Goal: Transaction & Acquisition: Purchase product/service

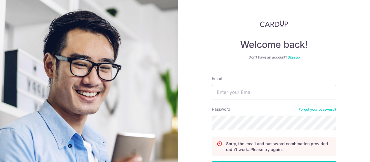
click at [305, 110] on link "Forgot your password?" at bounding box center [318, 109] width 38 height 5
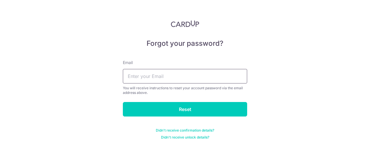
click at [143, 77] on input "text" at bounding box center [185, 76] width 124 height 14
click at [149, 77] on input "colinsohdz@gmail.com" at bounding box center [185, 76] width 124 height 14
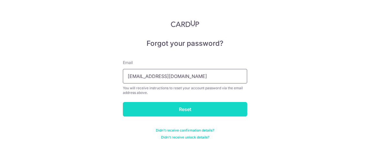
type input "colinsohdtz@gmail.com"
click at [189, 102] on input "Reset" at bounding box center [185, 109] width 124 height 14
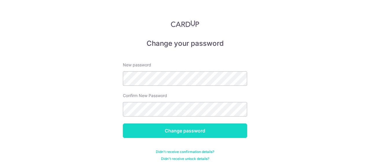
click at [184, 126] on input "Change password" at bounding box center [185, 130] width 124 height 14
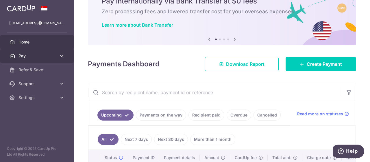
scroll to position [58, 0]
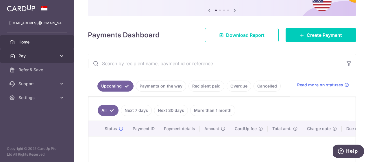
click at [36, 59] on link "Pay" at bounding box center [37, 56] width 74 height 14
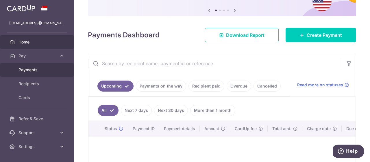
click at [32, 71] on span "Payments" at bounding box center [37, 70] width 38 height 6
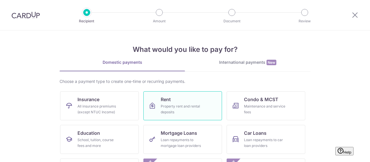
scroll to position [29, 0]
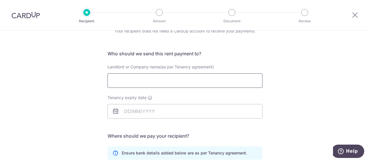
click at [150, 82] on input "Landlord or Company name(as per Tenancy agreement)" at bounding box center [185, 80] width 155 height 14
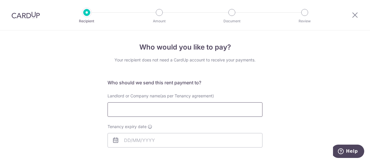
click at [155, 108] on input "Landlord or Company name(as per Tenancy agreement)" at bounding box center [185, 109] width 155 height 14
paste input "EWANDA REALTY PTE LTD"
type input "EWANDA REALTY PTE LTD"
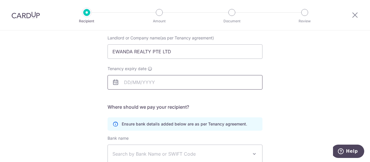
click at [145, 81] on body "Recipient Amount Document Review Who would you like to pay? Your recipient does…" at bounding box center [185, 81] width 370 height 162
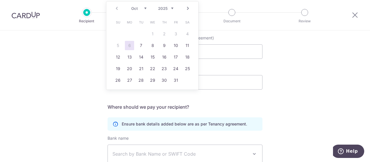
click at [171, 8] on select "2025 2026 2027 2028 2029 2030 2031 2032 2033 2034 2035" at bounding box center [165, 8] width 15 height 5
click at [119, 43] on link "4" at bounding box center [117, 45] width 9 height 9
type input "04/10/2026"
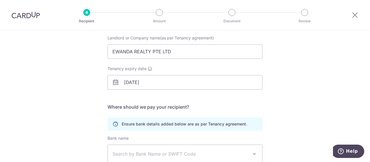
click at [301, 94] on div "Who would you like to pay? Your recipient does not need a CardUp account to rec…" at bounding box center [185, 110] width 370 height 275
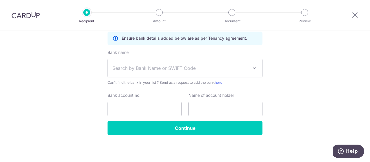
scroll to position [114, 0]
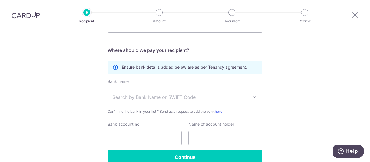
click at [252, 95] on span at bounding box center [254, 96] width 7 height 7
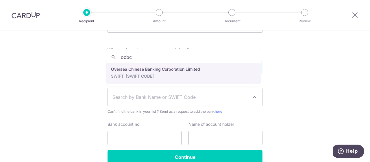
type input "ocbc"
select select "12"
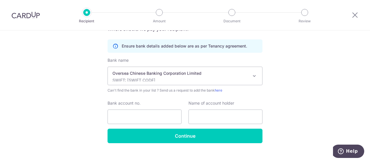
scroll to position [143, 0]
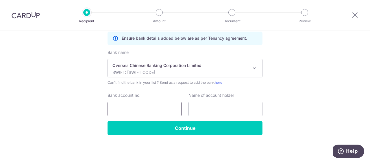
click at [126, 108] on input "Bank account no." at bounding box center [145, 108] width 74 height 14
paste input "601847858001"
type input "601847858001"
click at [216, 110] on input "text" at bounding box center [225, 108] width 74 height 14
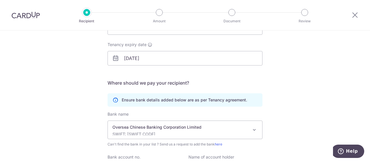
scroll to position [57, 0]
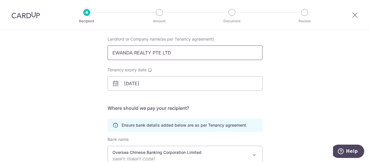
drag, startPoint x: 174, startPoint y: 52, endPoint x: 102, endPoint y: 53, distance: 72.0
click at [102, 53] on div "Who would you like to pay? Your recipient does not need a CardUp account to rec…" at bounding box center [185, 111] width 370 height 275
click at [297, 123] on div "Who would you like to pay? Your recipient does not need a CardUp account to rec…" at bounding box center [185, 111] width 370 height 275
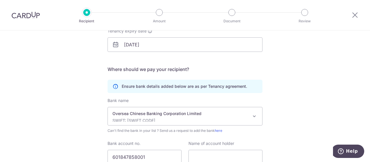
scroll to position [143, 0]
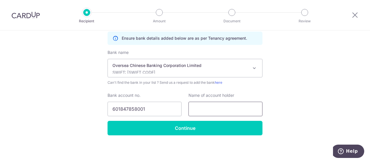
click at [219, 110] on input "text" at bounding box center [225, 108] width 74 height 14
paste input "EWANDA REALTY PTE LTD"
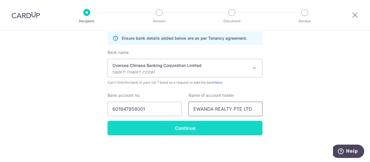
type input "EWANDA REALTY PTE LTD"
click at [238, 126] on input "Continue" at bounding box center [185, 128] width 155 height 14
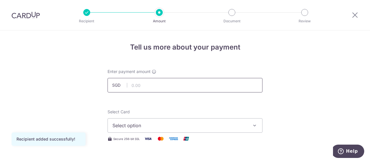
click at [230, 82] on input "text" at bounding box center [185, 85] width 155 height 14
type input "1,650.00"
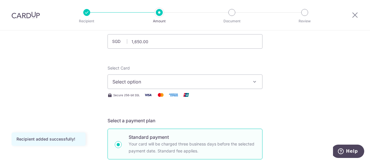
scroll to position [58, 0]
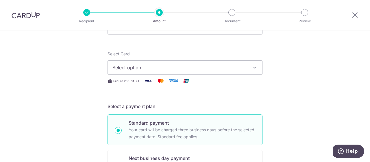
click at [252, 68] on icon "button" at bounding box center [255, 67] width 6 height 6
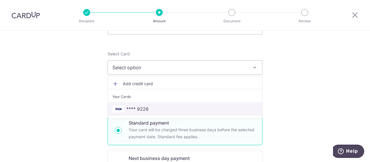
click at [141, 109] on span "**** 9226" at bounding box center [137, 108] width 22 height 7
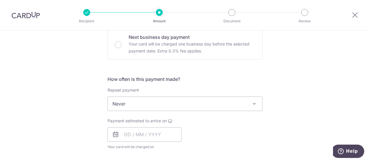
scroll to position [202, 0]
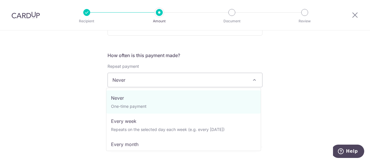
click at [253, 83] on span "Never" at bounding box center [185, 80] width 155 height 14
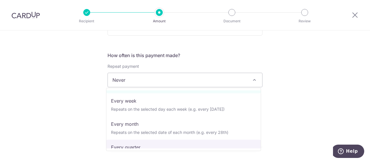
scroll to position [29, 0]
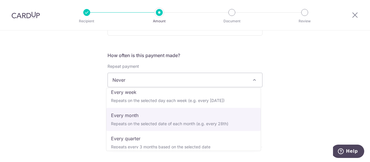
select select "3"
type input "04/10/2026"
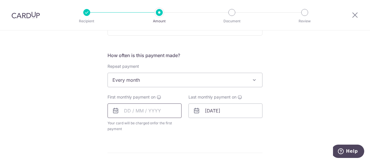
click at [151, 110] on input "text" at bounding box center [145, 110] width 74 height 14
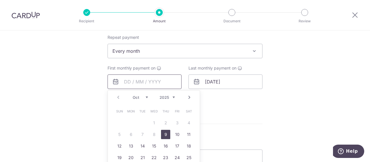
scroll to position [260, 0]
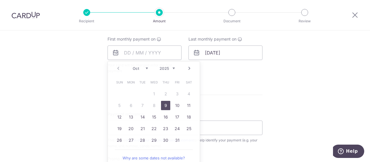
click at [286, 83] on div "Tell us more about your payment Enter payment amount SGD 1,650.00 1650.00 Recip…" at bounding box center [185, 34] width 370 height 529
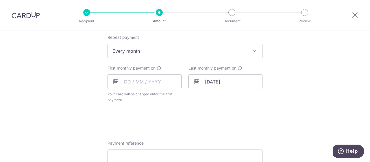
scroll to position [202, 0]
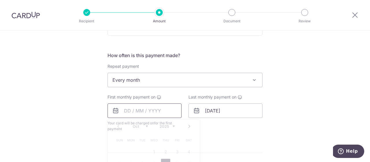
click at [152, 111] on input "text" at bounding box center [145, 110] width 74 height 14
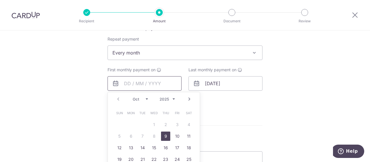
scroll to position [260, 0]
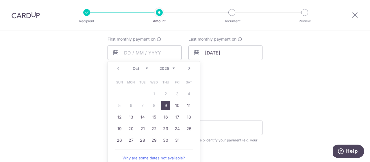
click at [168, 104] on link "9" at bounding box center [165, 105] width 9 height 9
type input "[DATE]"
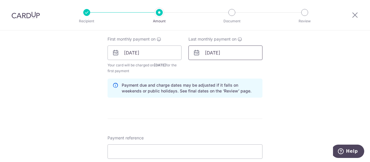
click at [228, 52] on input "04/10/2026" at bounding box center [225, 52] width 74 height 14
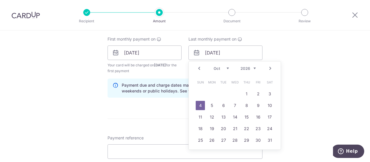
click at [301, 63] on div "Tell us more about your payment Enter payment amount SGD 1,650.00 1650.00 Recip…" at bounding box center [185, 46] width 370 height 552
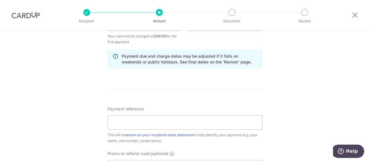
scroll to position [318, 0]
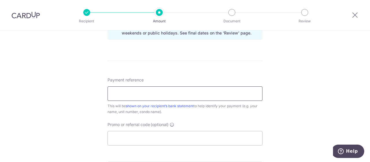
click at [231, 92] on input "Payment reference" at bounding box center [185, 93] width 155 height 14
click at [124, 93] on input "Colin Rental" at bounding box center [185, 93] width 155 height 14
type input "[PERSON_NAME] Rental"
click at [140, 136] on input "Promo or referral code (optional)" at bounding box center [185, 138] width 155 height 14
paste input "SAVERENT179"
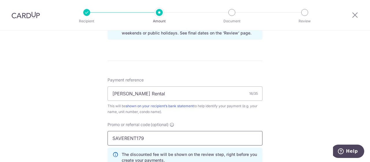
type input "SAVERENT179"
click at [299, 123] on div "Tell us more about your payment Enter payment amount SGD 1,650.00 1650.00 Recip…" at bounding box center [185, 1] width 370 height 578
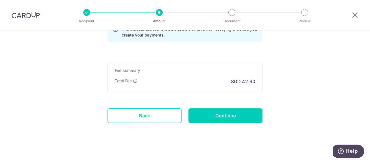
scroll to position [445, 0]
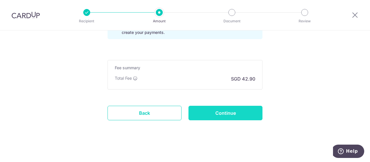
click at [243, 114] on input "Continue" at bounding box center [225, 112] width 74 height 14
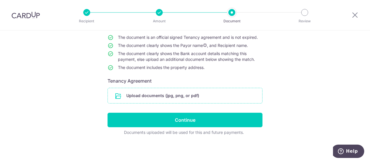
click at [129, 95] on input "file" at bounding box center [185, 95] width 154 height 15
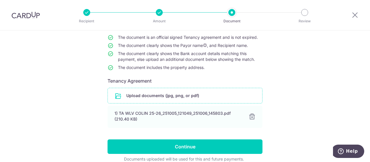
scroll to position [80, 0]
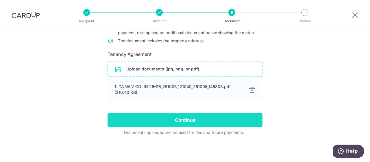
click at [209, 117] on input "Continue" at bounding box center [185, 119] width 155 height 14
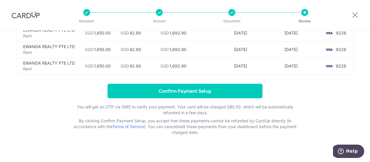
scroll to position [219, 0]
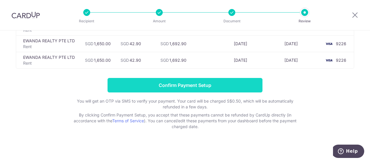
click at [210, 84] on input "Confirm Payment Setup" at bounding box center [185, 85] width 155 height 14
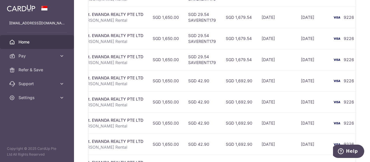
scroll to position [141, 0]
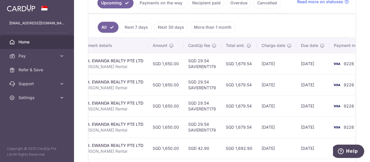
click at [123, 61] on div "Rent. EWANDA REALTY PTE LTD" at bounding box center [112, 61] width 62 height 6
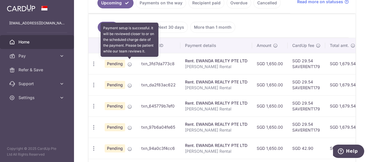
click at [129, 63] on icon at bounding box center [129, 64] width 5 height 5
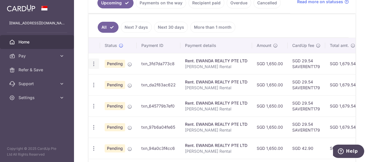
click at [94, 63] on icon "button" at bounding box center [94, 64] width 6 height 6
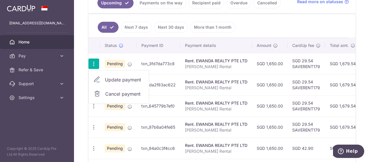
click at [108, 79] on span "Update payment" at bounding box center [124, 79] width 39 height 7
radio input "true"
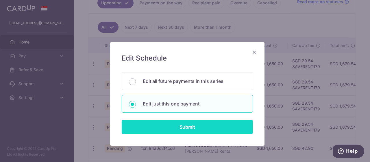
click at [187, 126] on input "Submit" at bounding box center [187, 126] width 131 height 14
radio input "true"
type input "1,650.00"
type input "[DATE]"
type input "[PERSON_NAME] Rental"
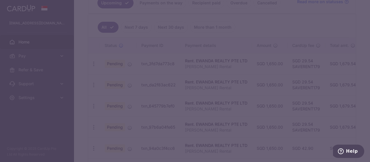
type input "SAVERENT179"
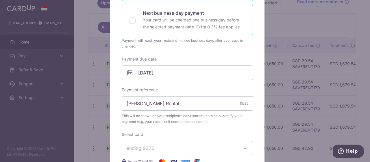
scroll to position [0, 0]
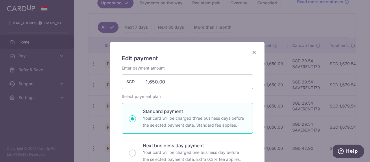
click at [252, 53] on icon "Close" at bounding box center [254, 52] width 7 height 7
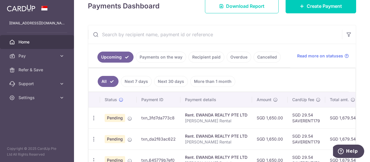
click at [170, 57] on link "Payments on the way" at bounding box center [161, 56] width 50 height 11
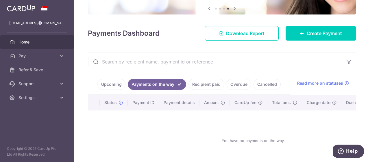
scroll to position [87, 0]
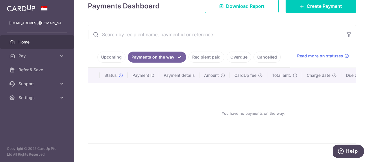
click at [116, 53] on link "Upcoming" at bounding box center [111, 56] width 28 height 11
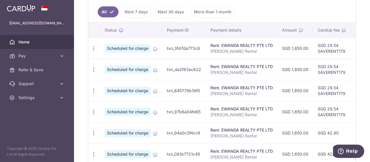
scroll to position [145, 0]
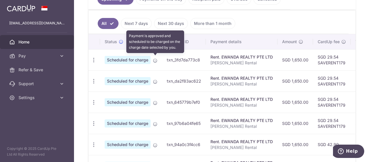
click at [156, 59] on icon at bounding box center [155, 60] width 5 height 5
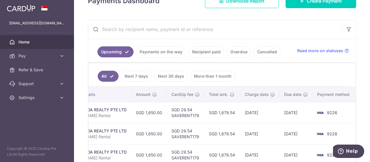
scroll to position [0, 0]
